Goal: Information Seeking & Learning: Learn about a topic

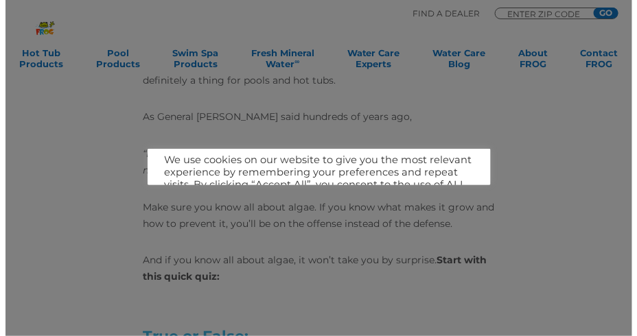
scroll to position [936, 0]
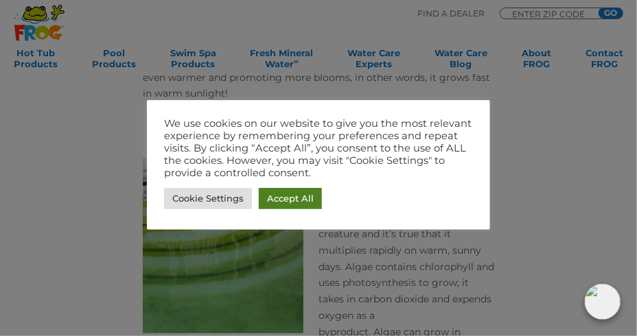
click at [274, 198] on link "Accept All" at bounding box center [290, 198] width 63 height 21
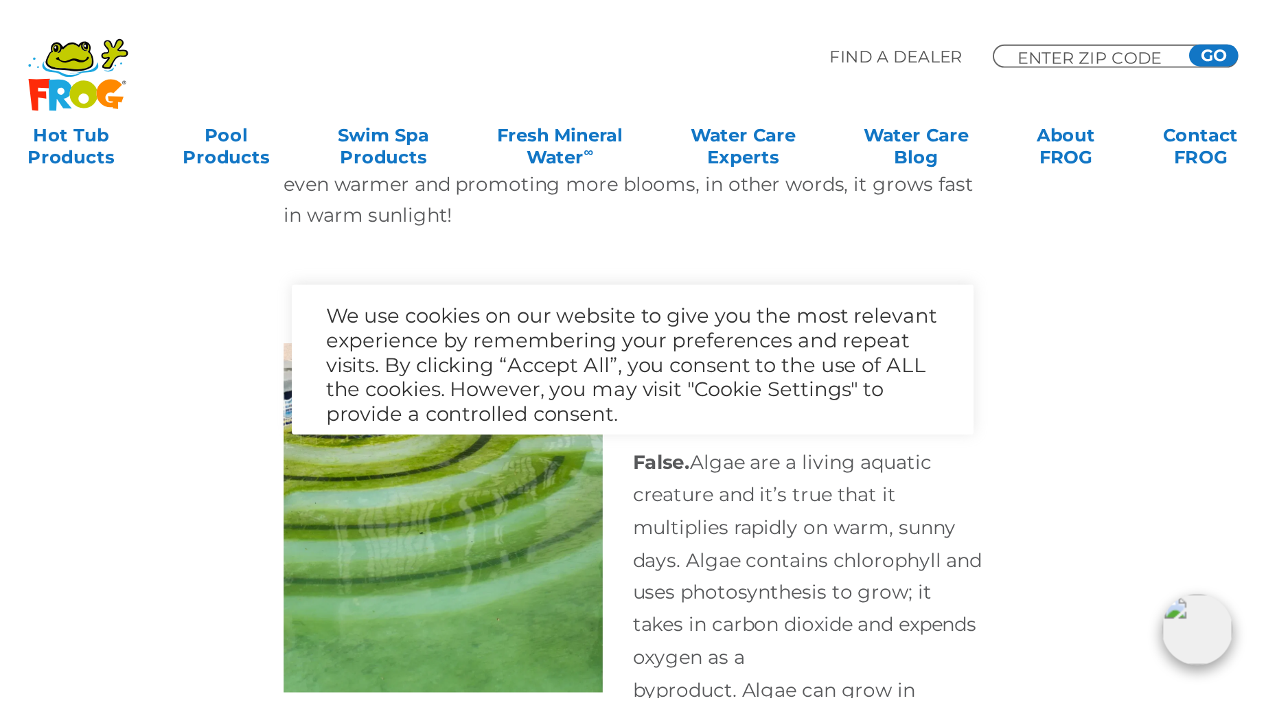
scroll to position [931, 0]
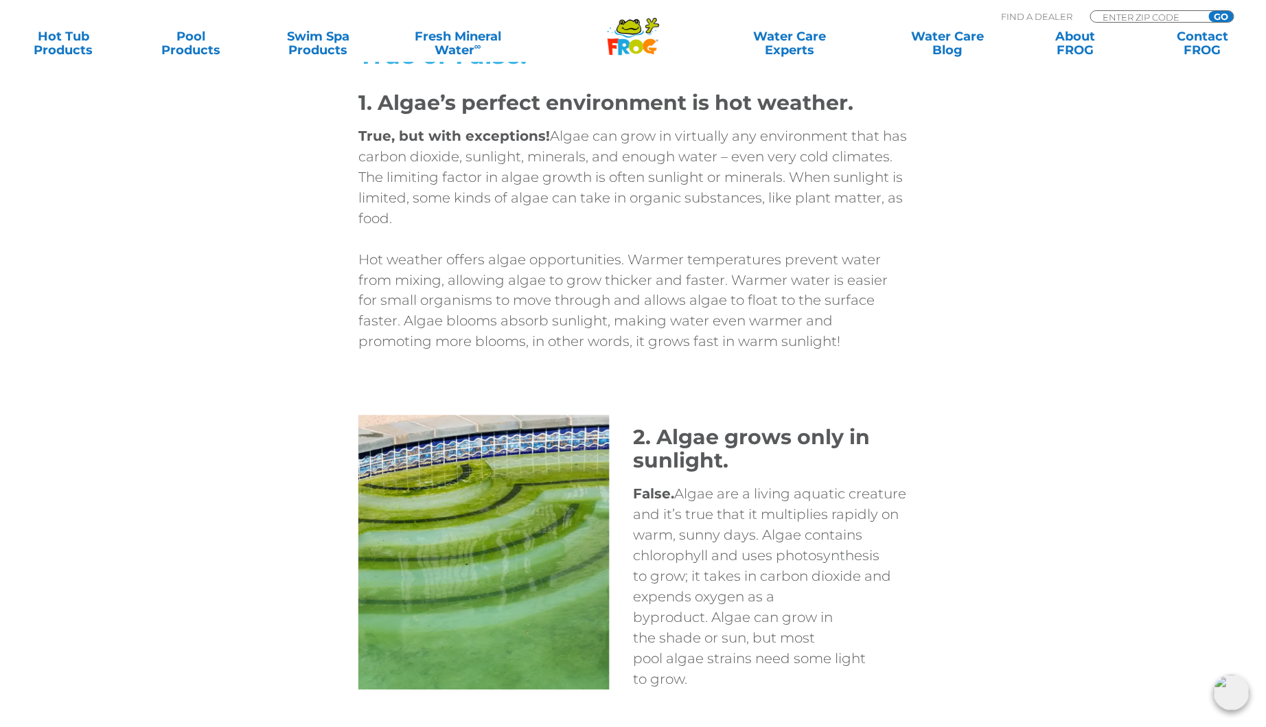
click at [626, 336] on div "Whether you’re battling algae now or vigilant at preventing it, algae is defini…" at bounding box center [632, 63] width 549 height 663
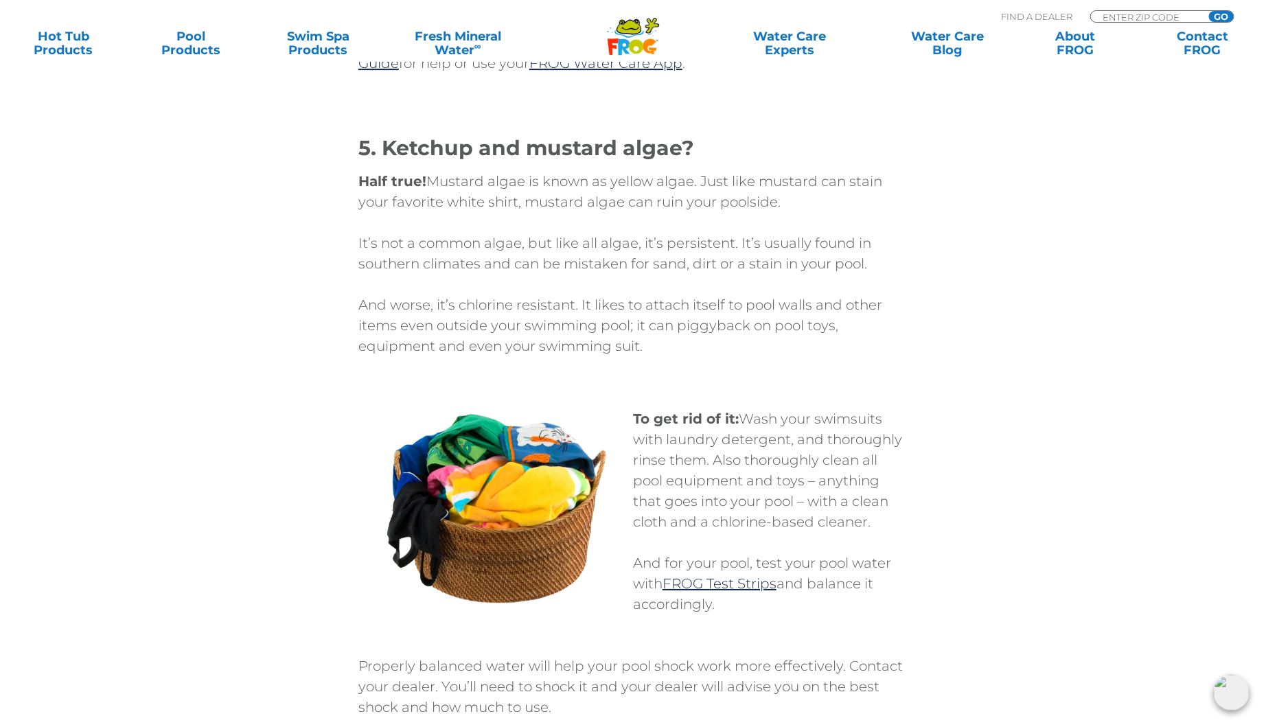
scroll to position [2112, 0]
click at [626, 268] on p "It’s not a common algae, but like all algae, it’s persistent. It’s usually foun…" at bounding box center [632, 252] width 549 height 41
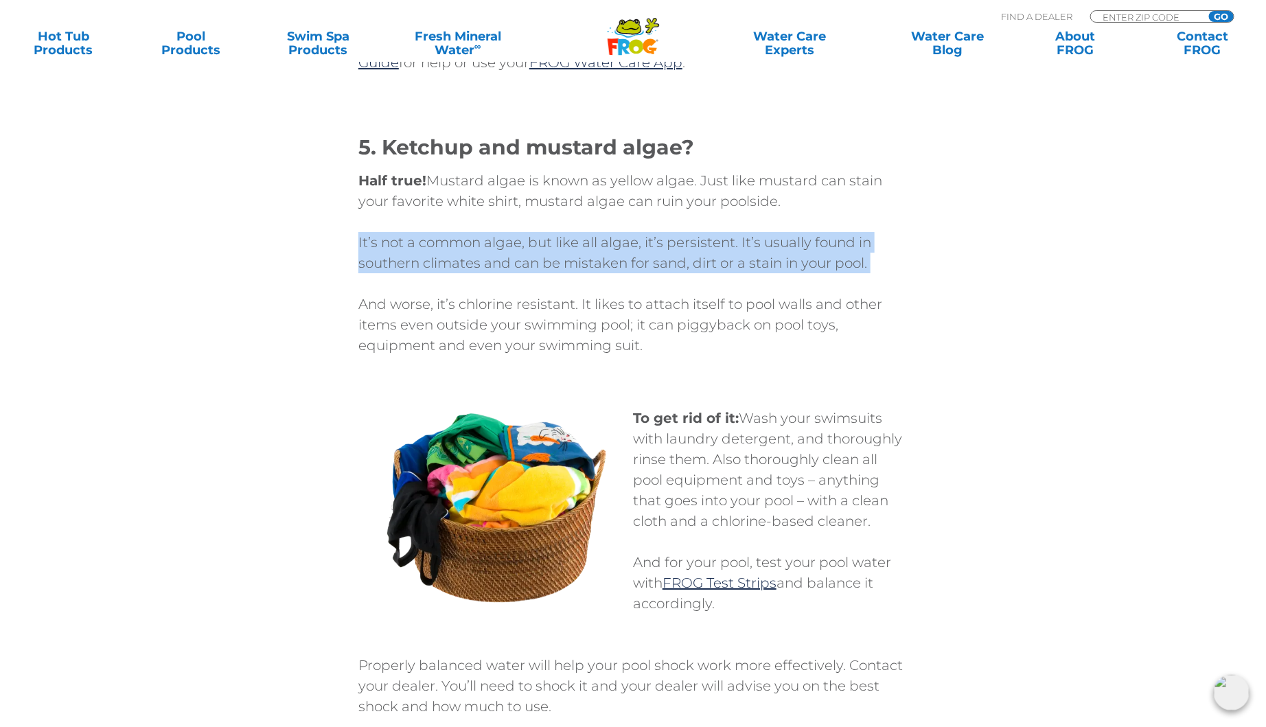
click at [626, 268] on p "It’s not a common algae, but like all algae, it’s persistent. It’s usually foun…" at bounding box center [632, 252] width 549 height 41
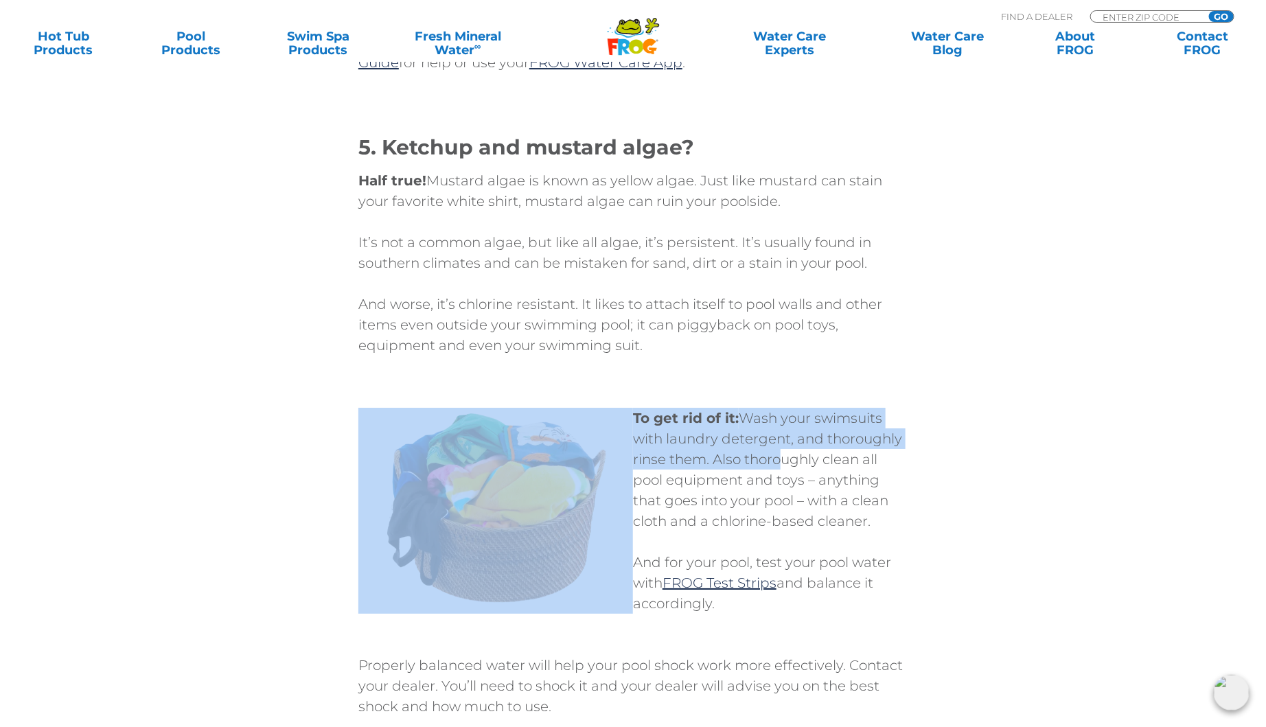
drag, startPoint x: 791, startPoint y: 336, endPoint x: 775, endPoint y: 461, distance: 126.6
click at [626, 336] on div "Whether you’re battling algae now or vigilant at preventing it, algae is defini…" at bounding box center [633, 344] width 824 height 3589
click at [626, 336] on p "To get rid of it: Wash your swimsuits with laundry detergent, and thoroughly ri…" at bounding box center [770, 470] width 275 height 124
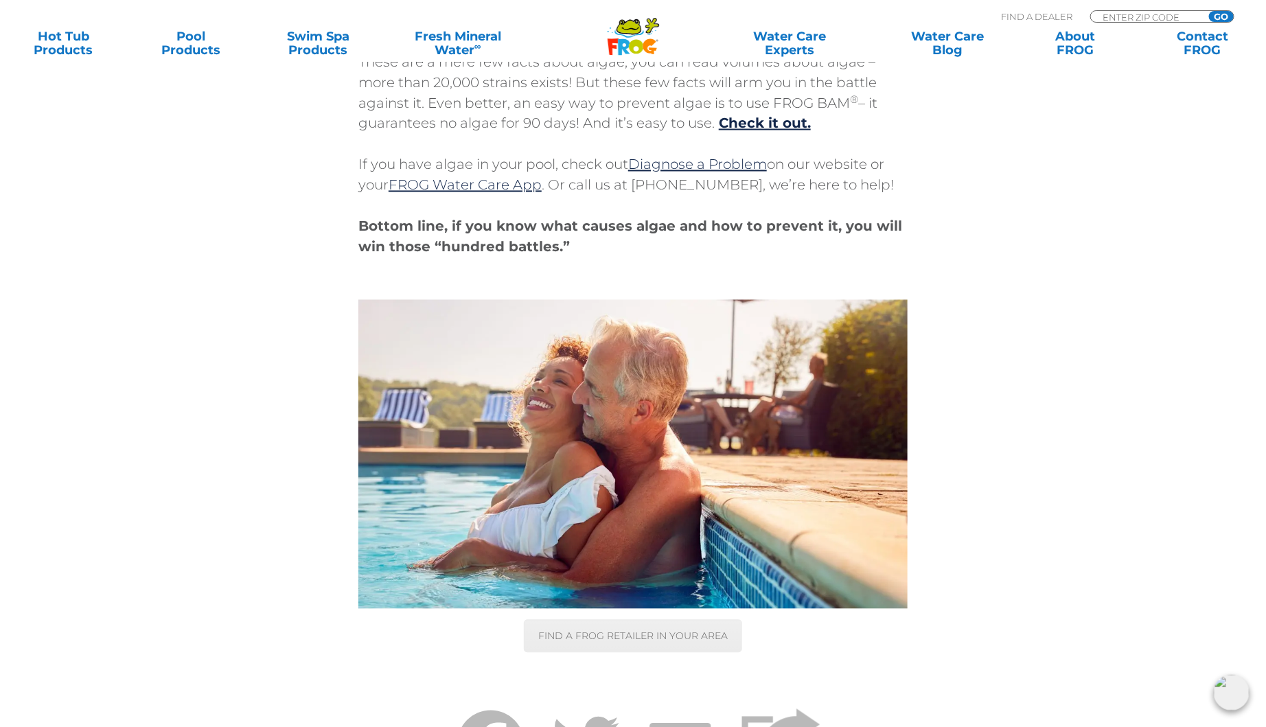
scroll to position [3564, 0]
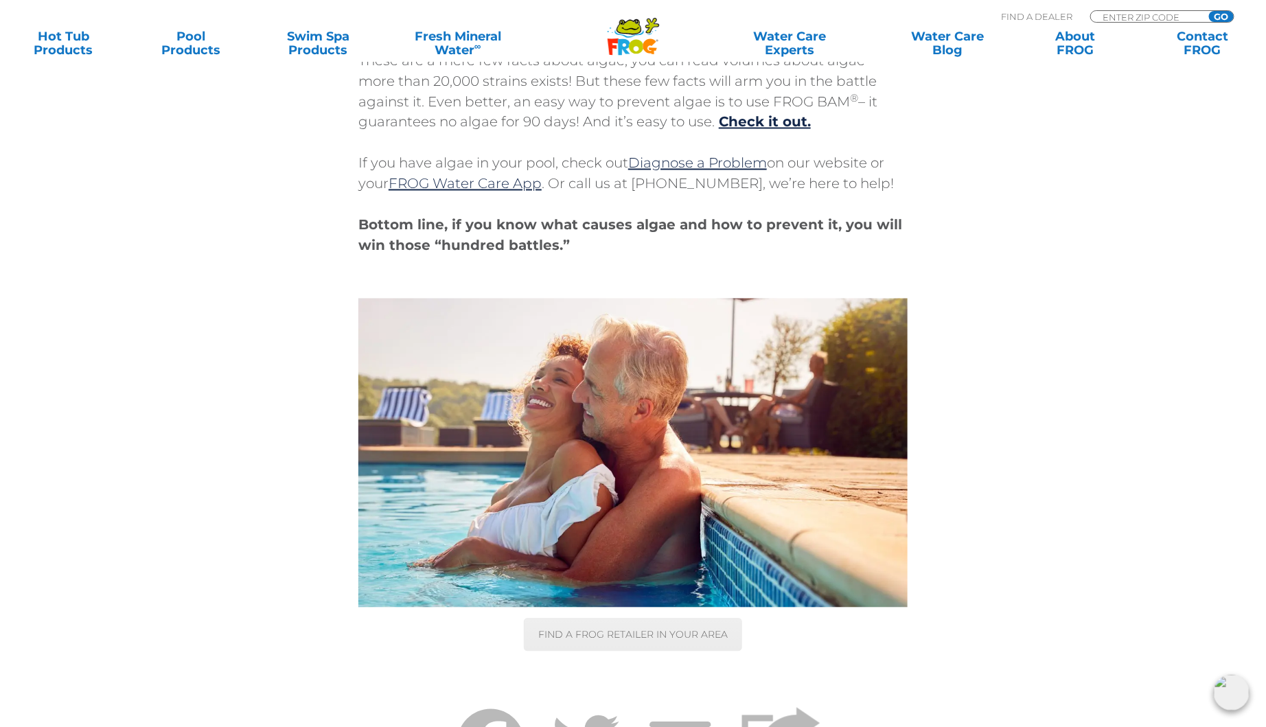
click at [626, 336] on div "These are a mere few facts about algae, you can read volumes about algae – more…" at bounding box center [632, 356] width 549 height 622
